Goal: Task Accomplishment & Management: Complete application form

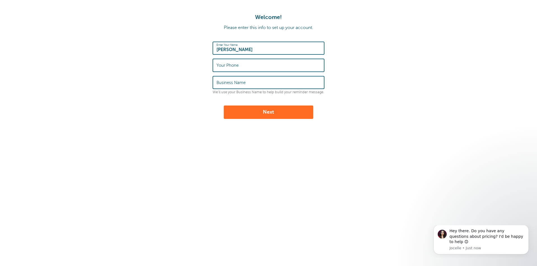
click at [226, 66] on label "Your Phone" at bounding box center [227, 65] width 22 height 5
click at [226, 66] on input "Your Phone" at bounding box center [268, 65] width 104 height 12
type input "7873661140"
click at [218, 81] on label "Business Name" at bounding box center [230, 82] width 29 height 5
click at [218, 81] on input "Business Name" at bounding box center [268, 83] width 104 height 12
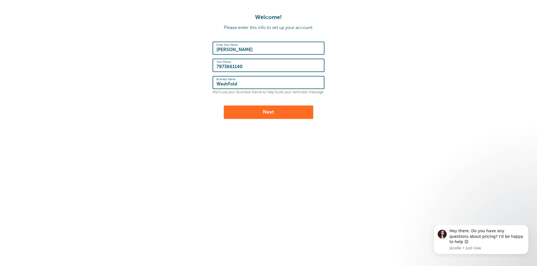
type input "WashFold"
click at [276, 116] on button "Next" at bounding box center [268, 112] width 89 height 13
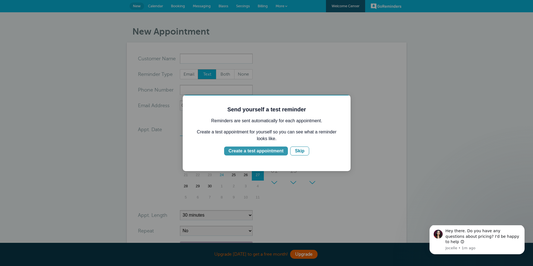
click at [272, 152] on div "Create a test appointment" at bounding box center [255, 151] width 55 height 7
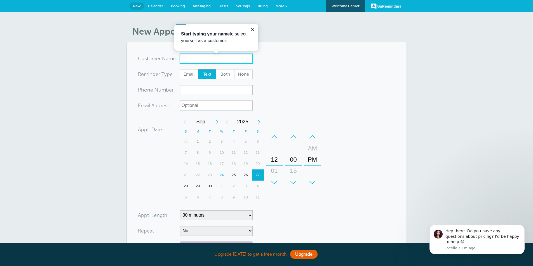
click at [191, 59] on input "x-no-autofill" at bounding box center [216, 59] width 73 height 10
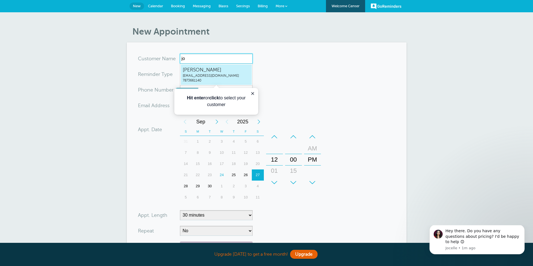
click at [197, 70] on span "Jose Bermudez" at bounding box center [216, 70] width 67 height 7
type input "JoseBermudezjbtanon@gmail.com7873661140"
type input "Jose Bermudez"
type input "7873661140"
type input "jbtanon@gmail.com"
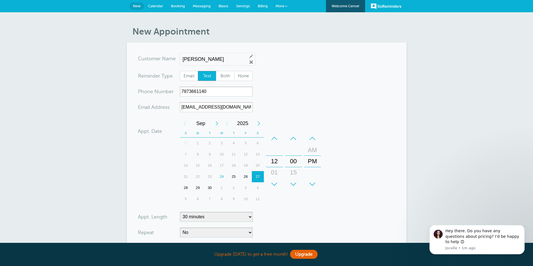
scroll to position [115, 0]
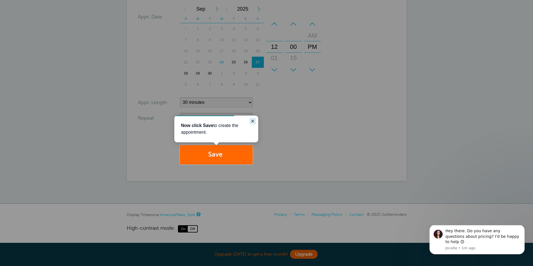
click at [253, 122] on icon "Close guide" at bounding box center [252, 121] width 3 height 3
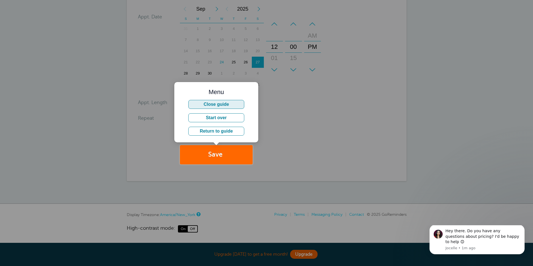
click at [223, 104] on button "Close guide" at bounding box center [216, 104] width 56 height 9
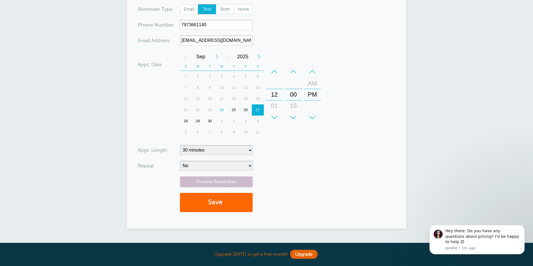
scroll to position [87, 0]
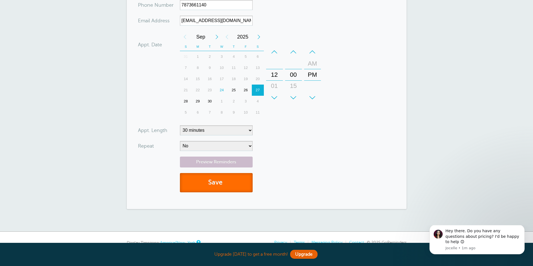
click at [225, 183] on button "Save" at bounding box center [216, 182] width 73 height 19
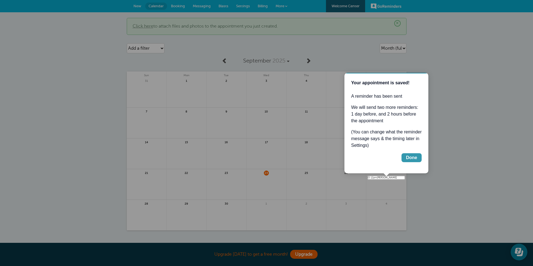
click at [416, 159] on div "Done" at bounding box center [411, 158] width 11 height 7
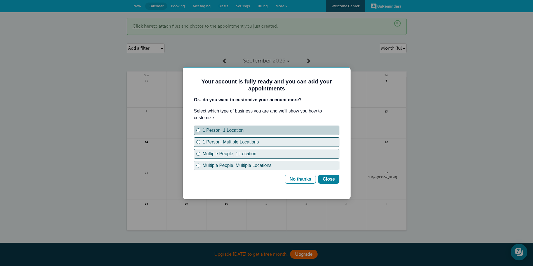
click at [199, 129] on div "1 Person, 1 Location" at bounding box center [198, 130] width 2 height 2
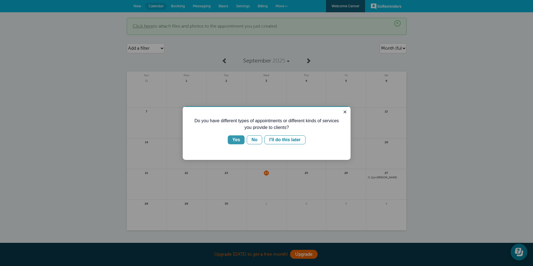
click at [238, 139] on div "Yes" at bounding box center [236, 140] width 8 height 7
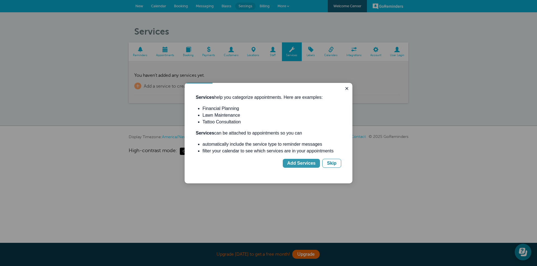
click at [309, 161] on div "Add Services" at bounding box center [301, 163] width 28 height 7
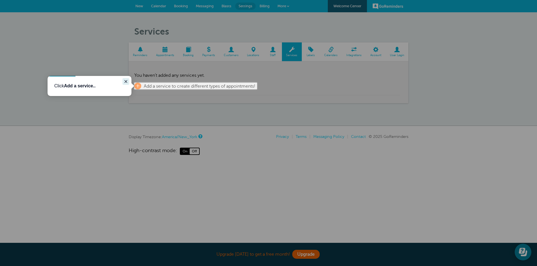
click at [124, 81] on icon "Close guide" at bounding box center [126, 81] width 4 height 4
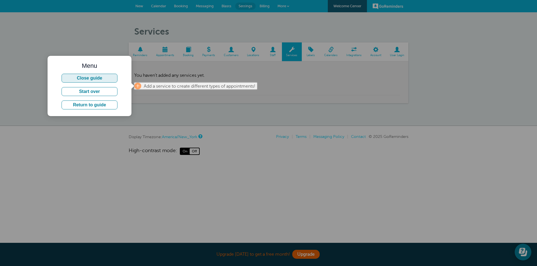
click at [93, 77] on button "Close guide" at bounding box center [90, 78] width 56 height 9
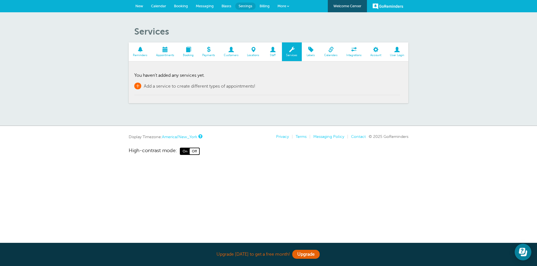
click at [201, 87] on span "Add a service to create different types of appointments!" at bounding box center [200, 86] width 112 height 5
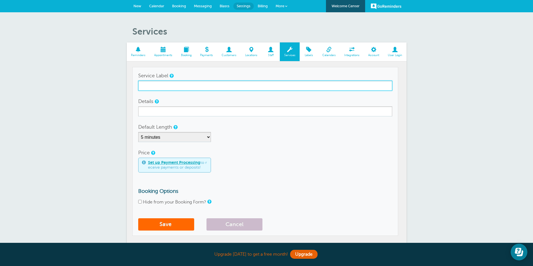
click at [160, 87] on input "Service Label" at bounding box center [265, 86] width 254 height 10
drag, startPoint x: 162, startPoint y: 86, endPoint x: 190, endPoint y: 86, distance: 28.2
click at [190, 86] on input "Comforter Cleaning" at bounding box center [265, 86] width 254 height 10
type input "Comforter Wash & Fold"
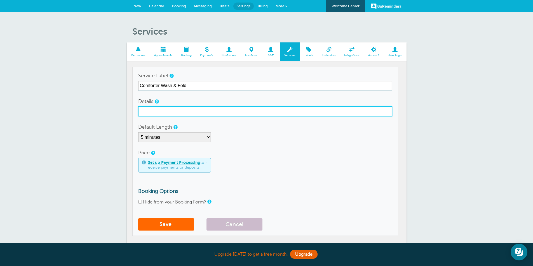
click at [169, 114] on input "Details" at bounding box center [265, 112] width 254 height 10
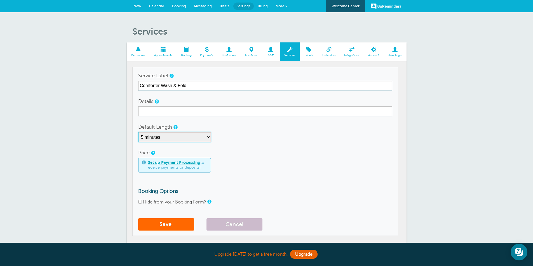
click at [207, 138] on select "5 minutes 10 minutes 15 minutes 20 minutes 25 minutes 30 minutes 35 minutes 40 …" at bounding box center [174, 137] width 73 height 10
select select "10"
click at [138, 132] on select "5 minutes 10 minutes 15 minutes 20 minutes 25 minutes 30 minutes 35 minutes 40 …" at bounding box center [174, 137] width 73 height 10
click at [176, 163] on link "Set up Payment Processing" at bounding box center [174, 163] width 52 height 4
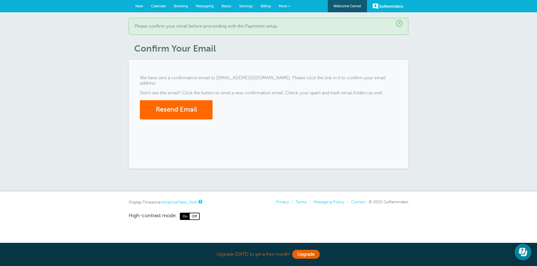
click at [180, 7] on span "Booking" at bounding box center [181, 6] width 14 height 4
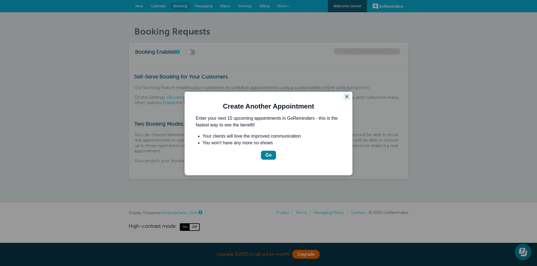
click at [346, 96] on icon "Close guide" at bounding box center [347, 97] width 4 height 4
